Goal: Information Seeking & Learning: Learn about a topic

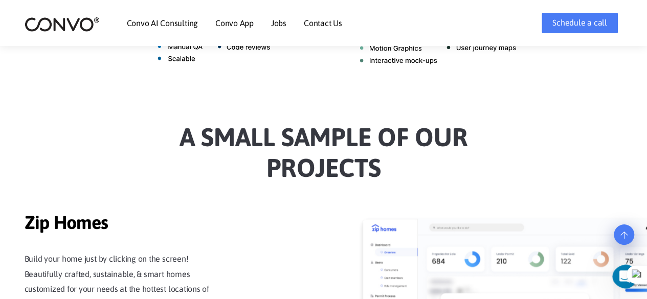
scroll to position [771, 0]
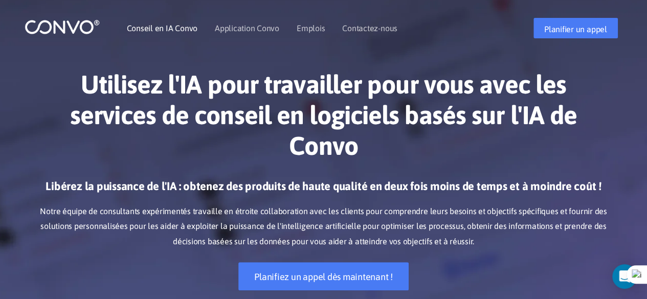
click at [185, 26] on font "Conseil en IA Convo" at bounding box center [162, 28] width 71 height 9
